Goal: Information Seeking & Learning: Learn about a topic

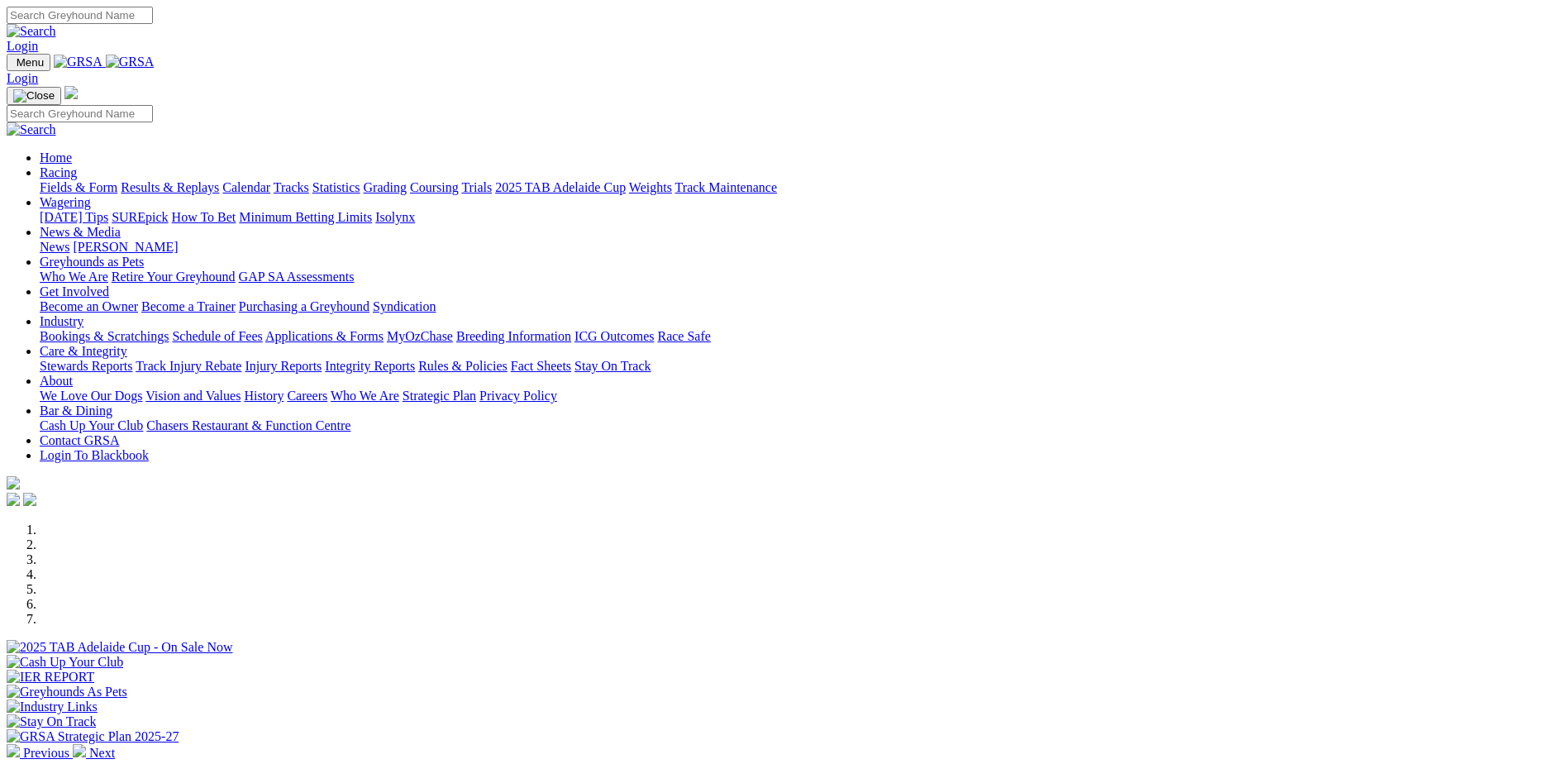
scroll to position [434, 0]
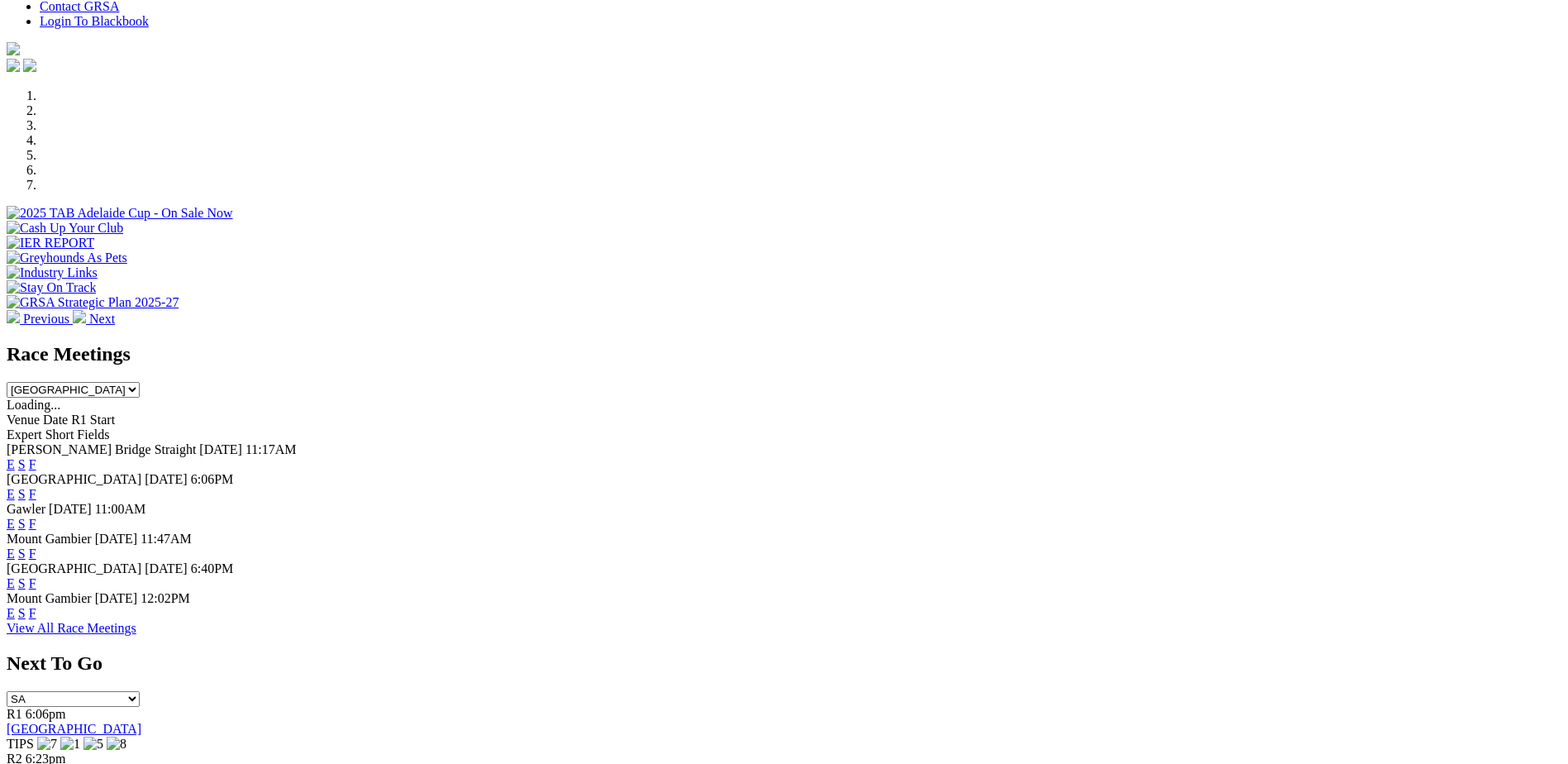
click at [291, 343] on div "Race Meetings South Australia New South Wales Northern Territory Queensland Tas…" at bounding box center [784, 370] width 1554 height 54
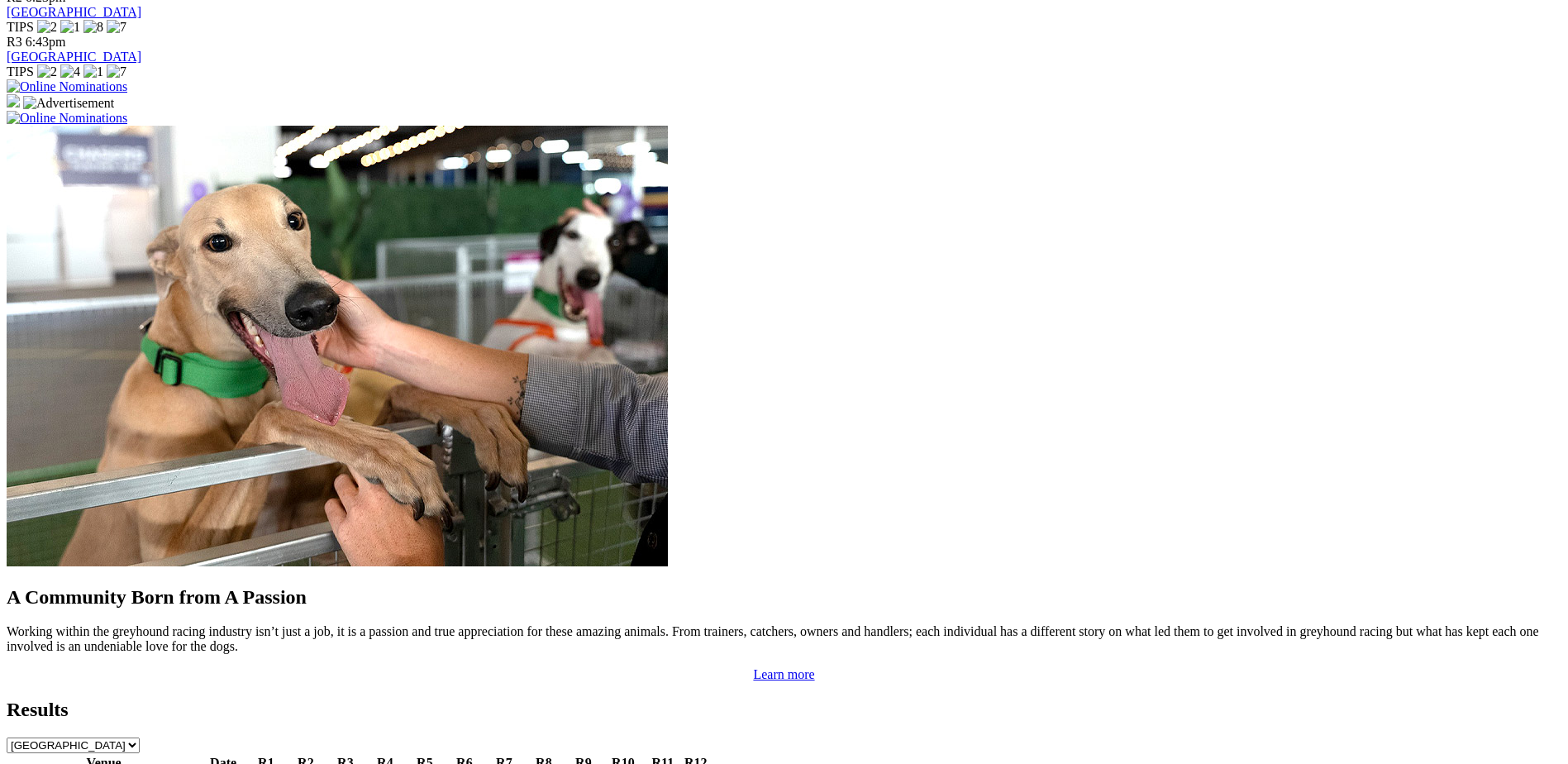
scroll to position [1260, 0]
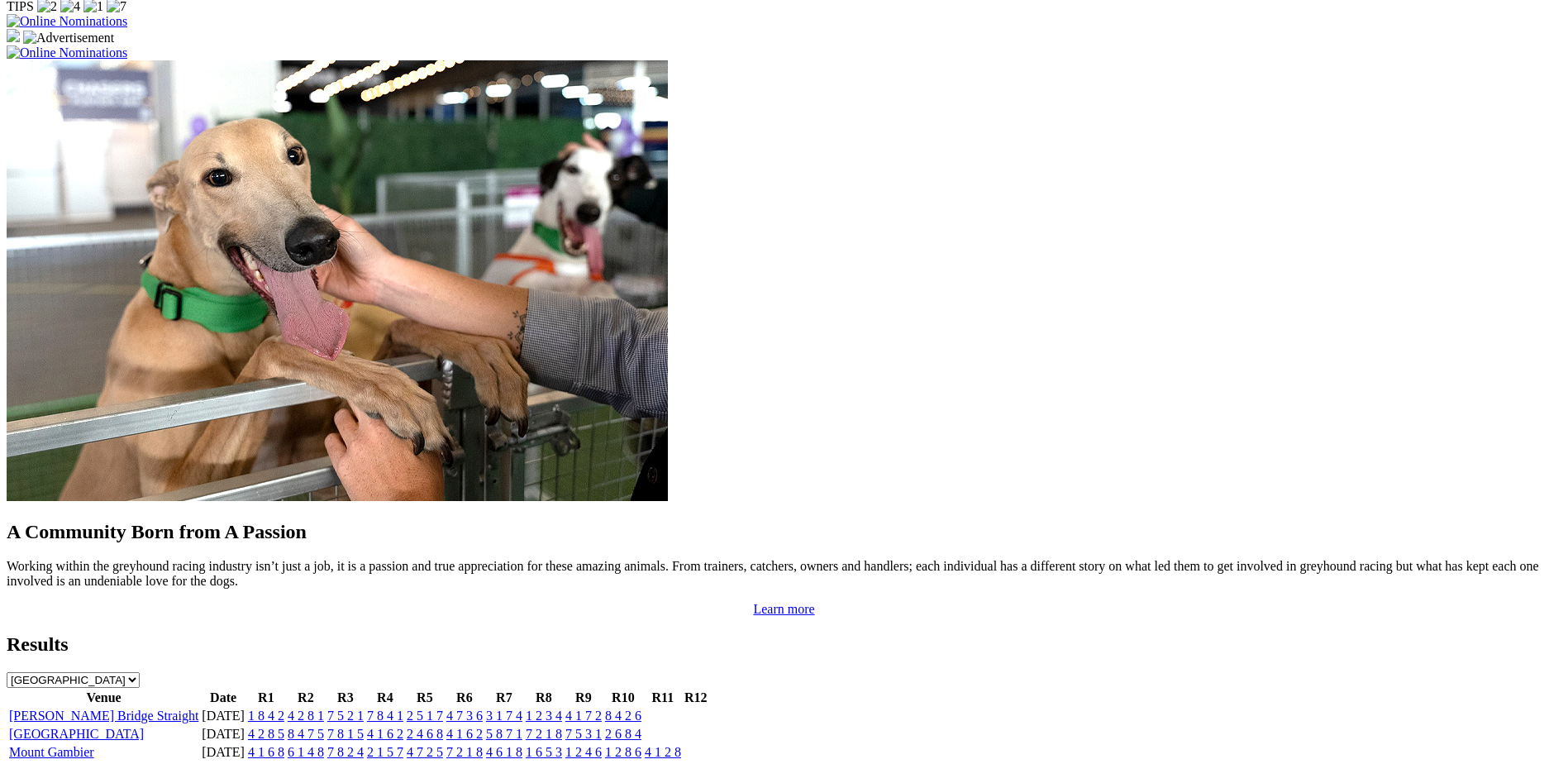
click at [199, 708] on link "[PERSON_NAME] Bridge Straight" at bounding box center [104, 715] width 189 height 14
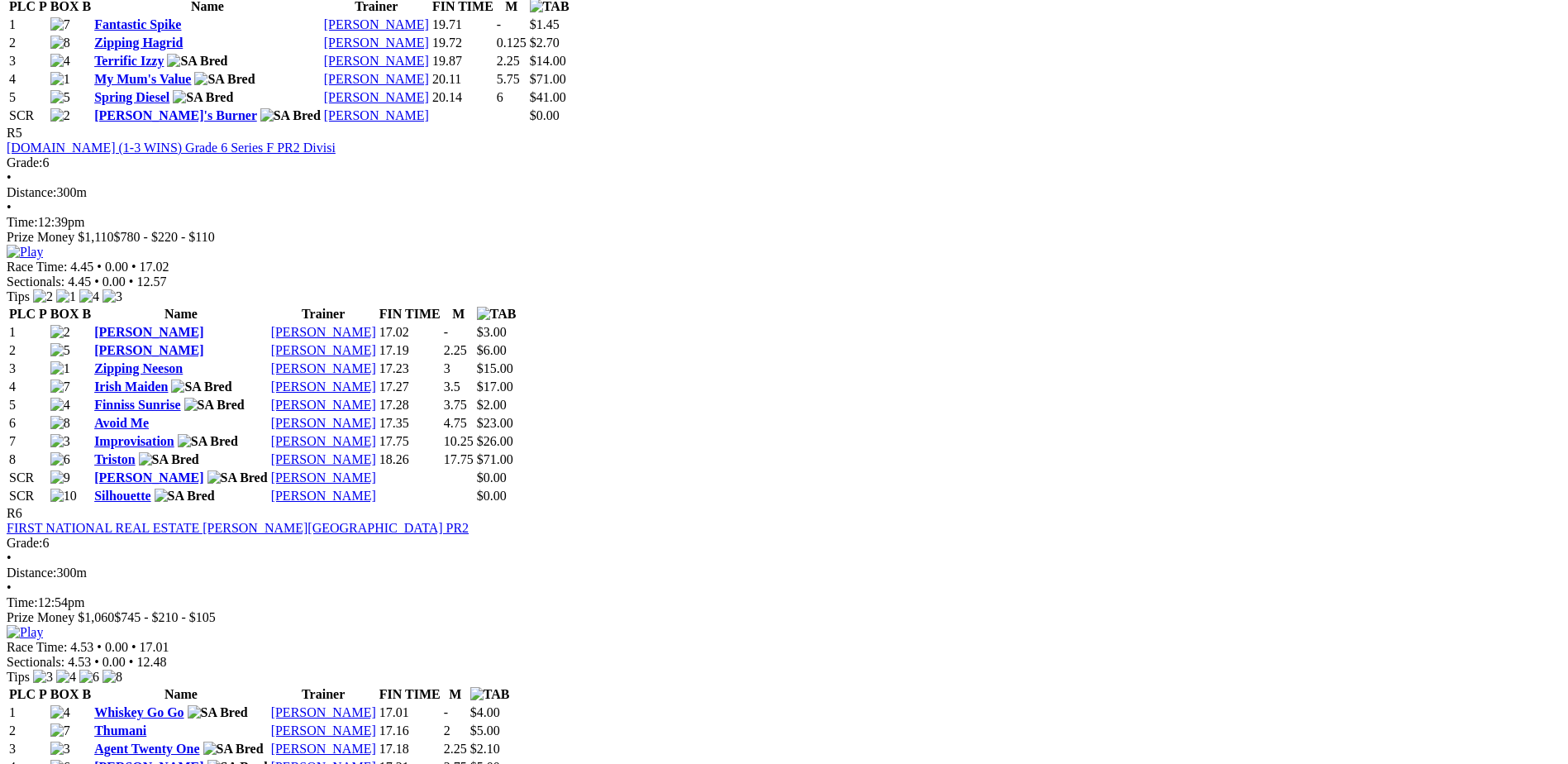
scroll to position [1901, 0]
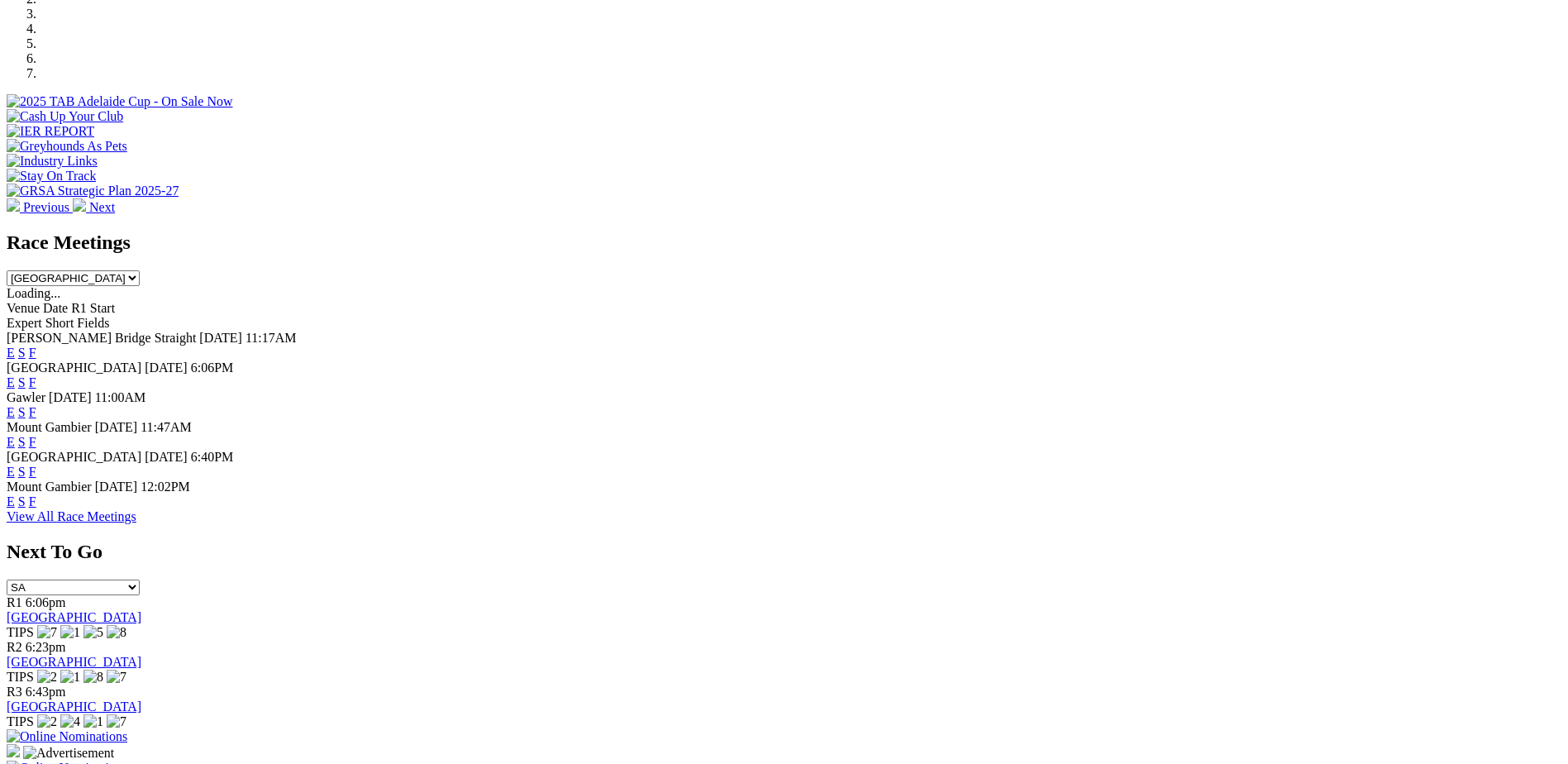
scroll to position [539, 0]
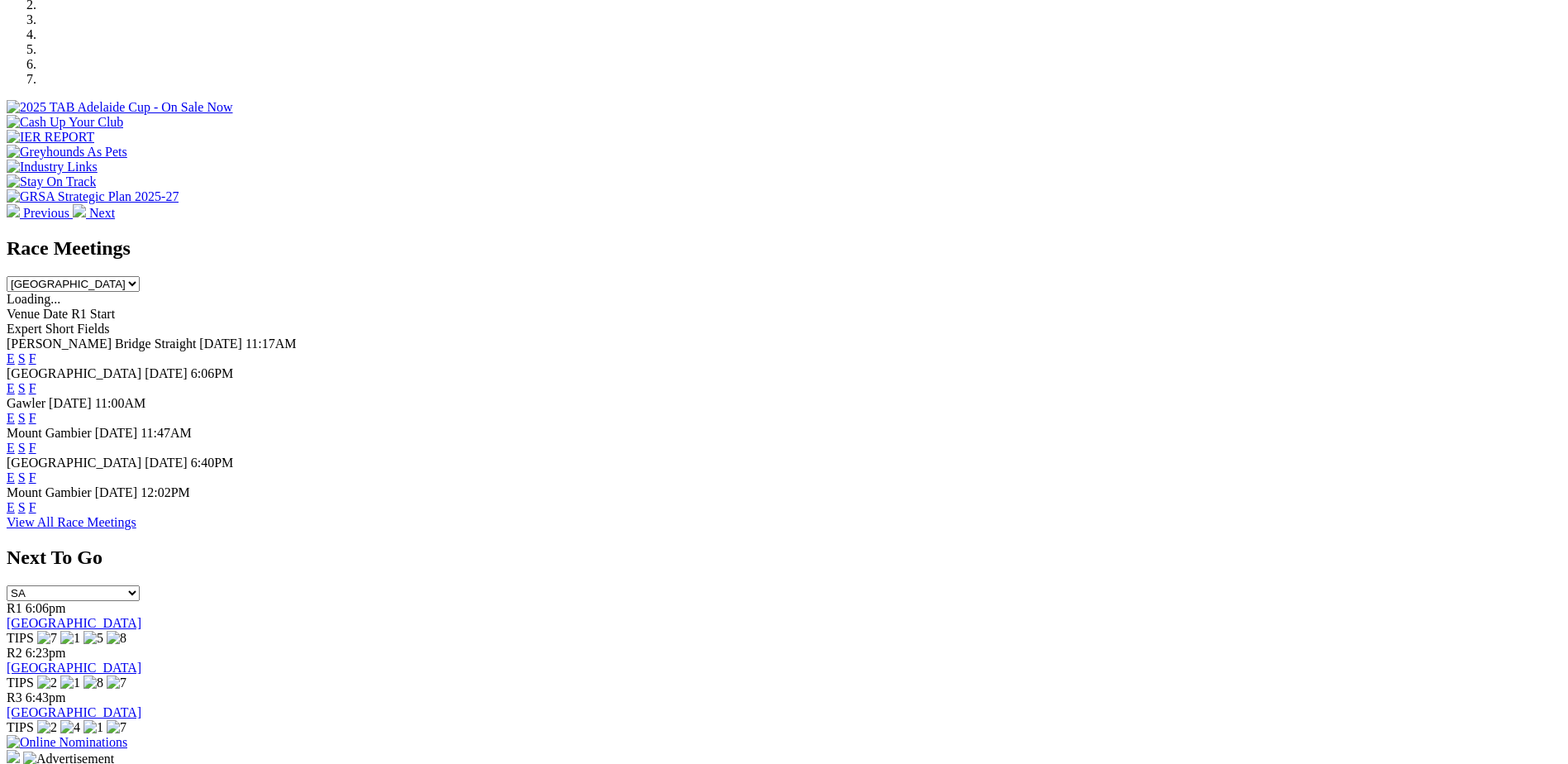
click at [36, 471] on link "F" at bounding box center [33, 478] width 8 height 14
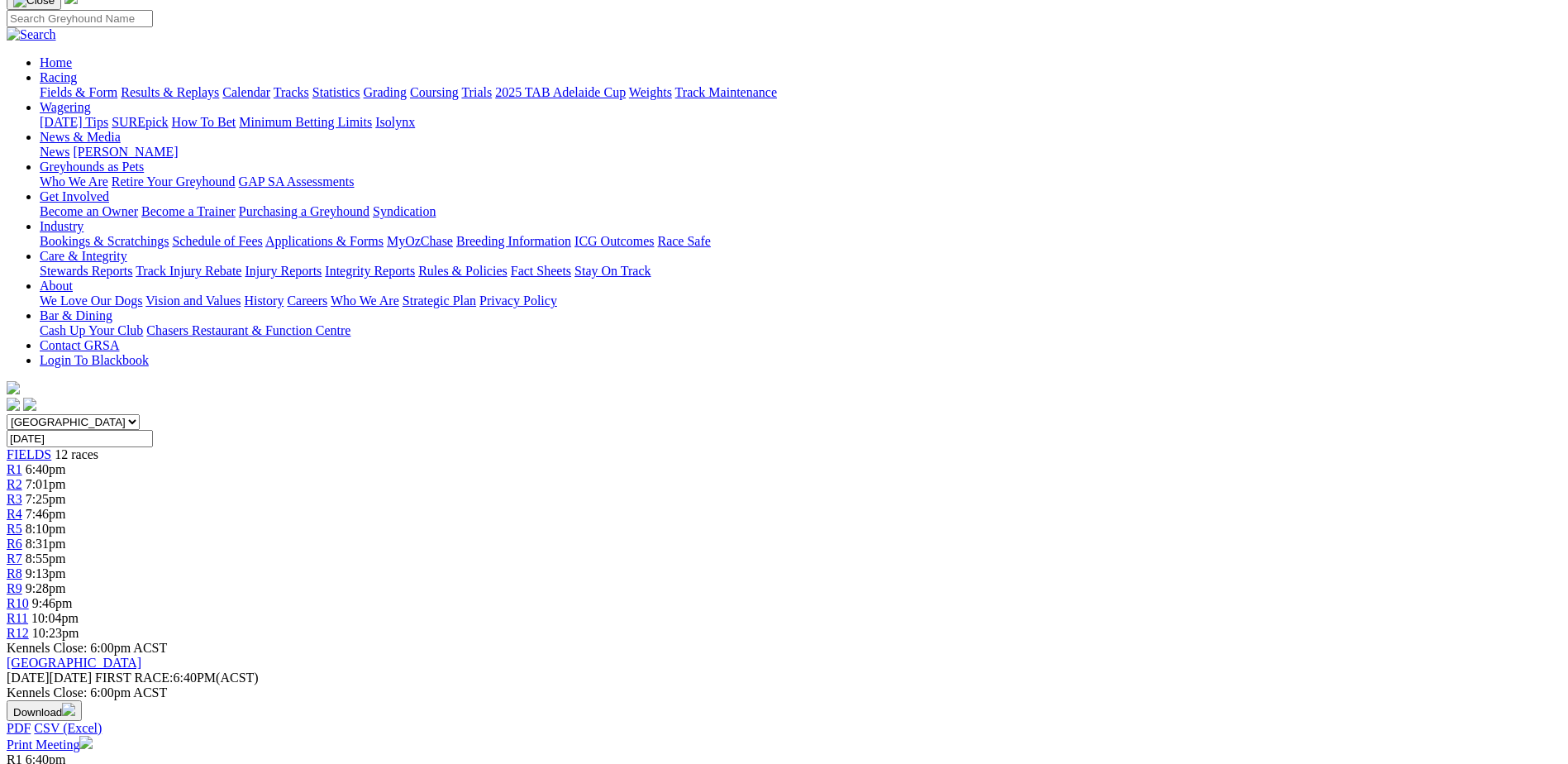
scroll to position [145, 0]
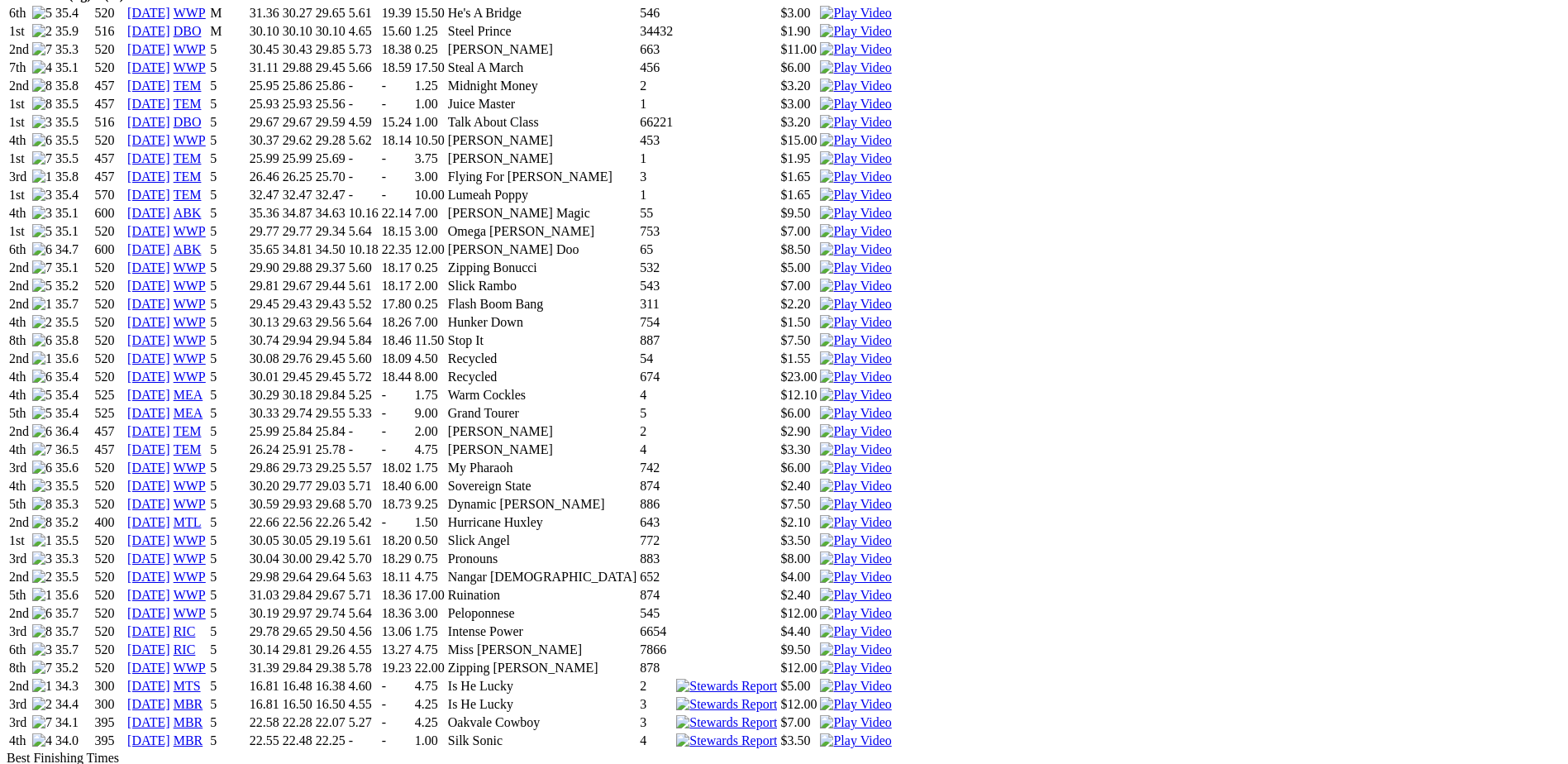
scroll to position [1219, 0]
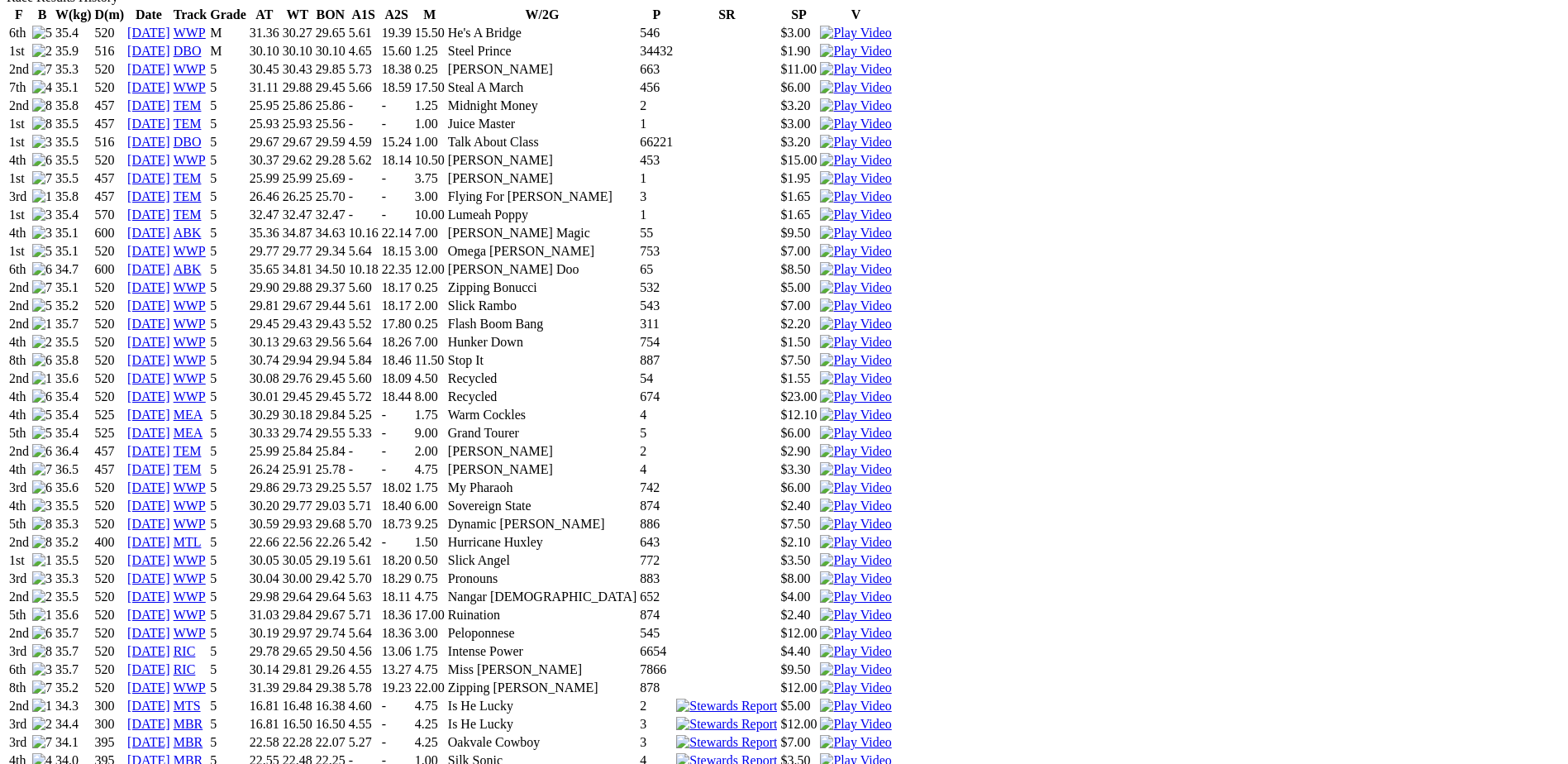
click at [891, 753] on img at bounding box center [855, 760] width 71 height 15
